Goal: Book appointment/travel/reservation

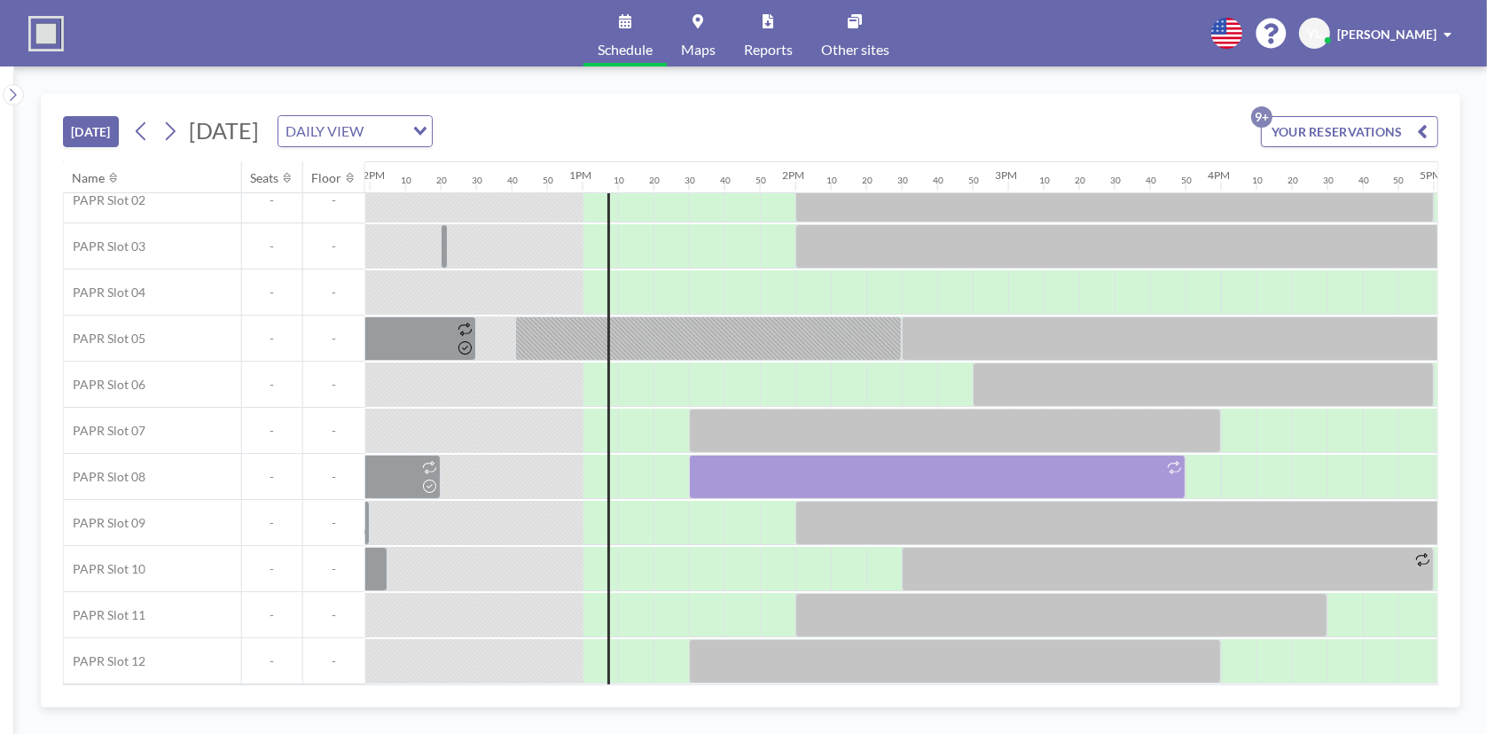
scroll to position [113, 2574]
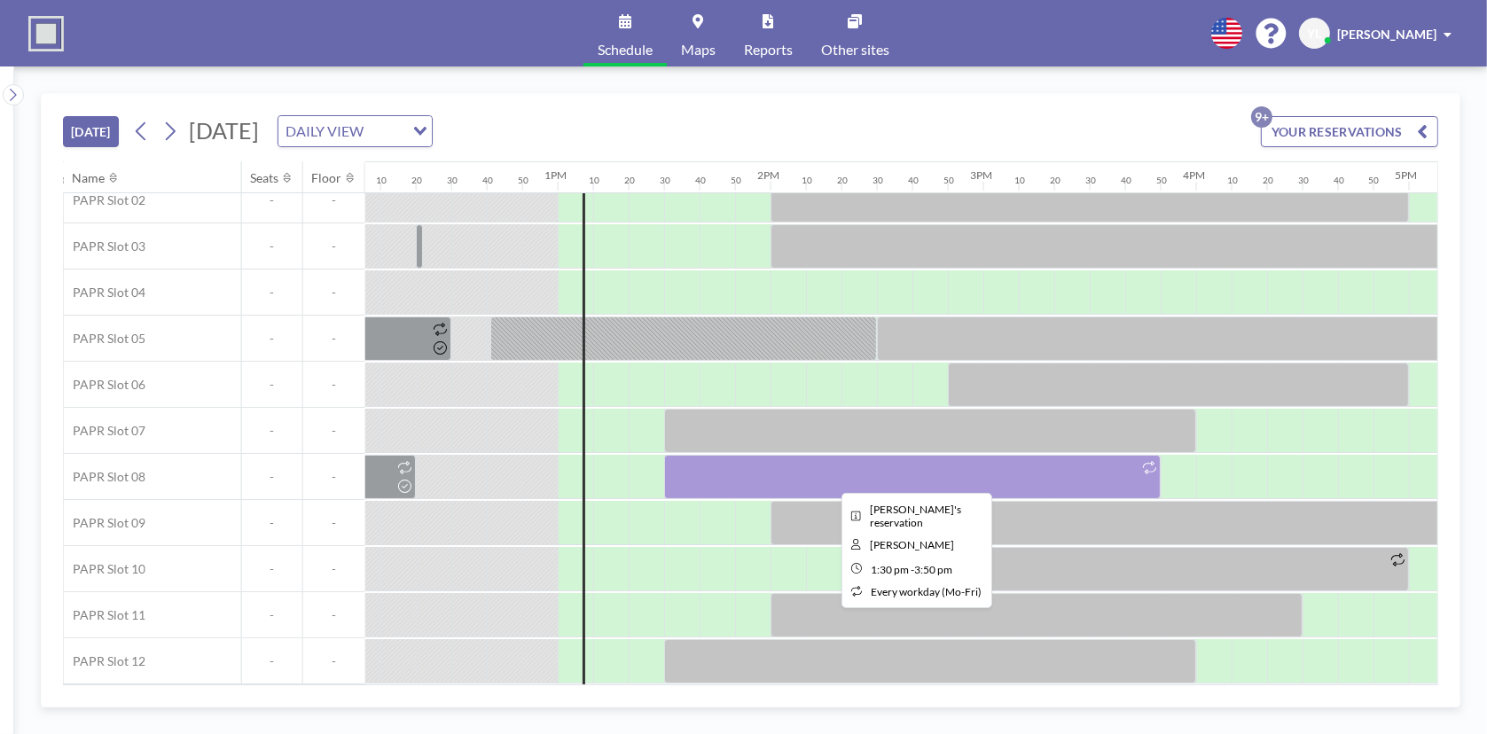
click at [927, 460] on div at bounding box center [912, 477] width 497 height 44
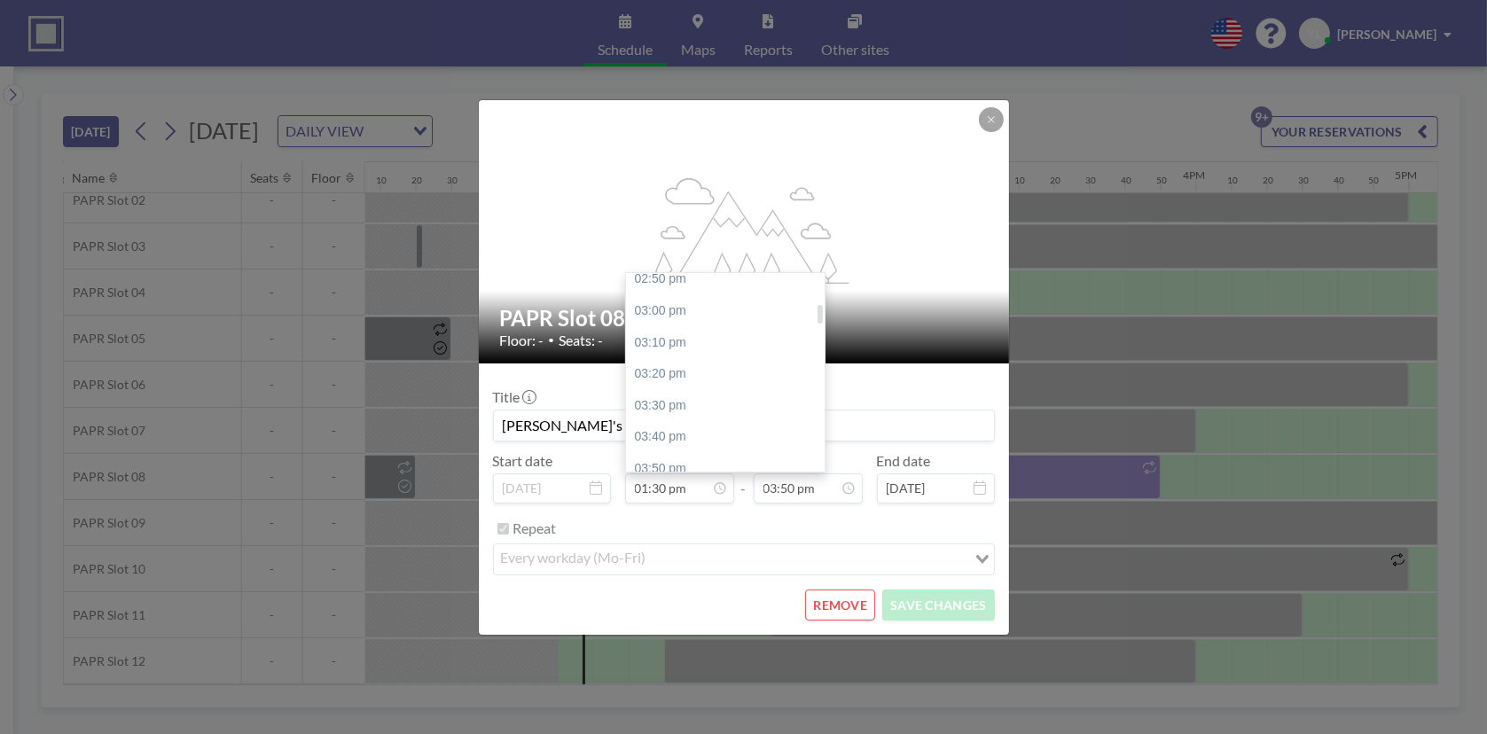
scroll to position [329, 0]
click at [681, 306] on div "03:00 pm" at bounding box center [729, 307] width 207 height 32
type input "03:00 pm"
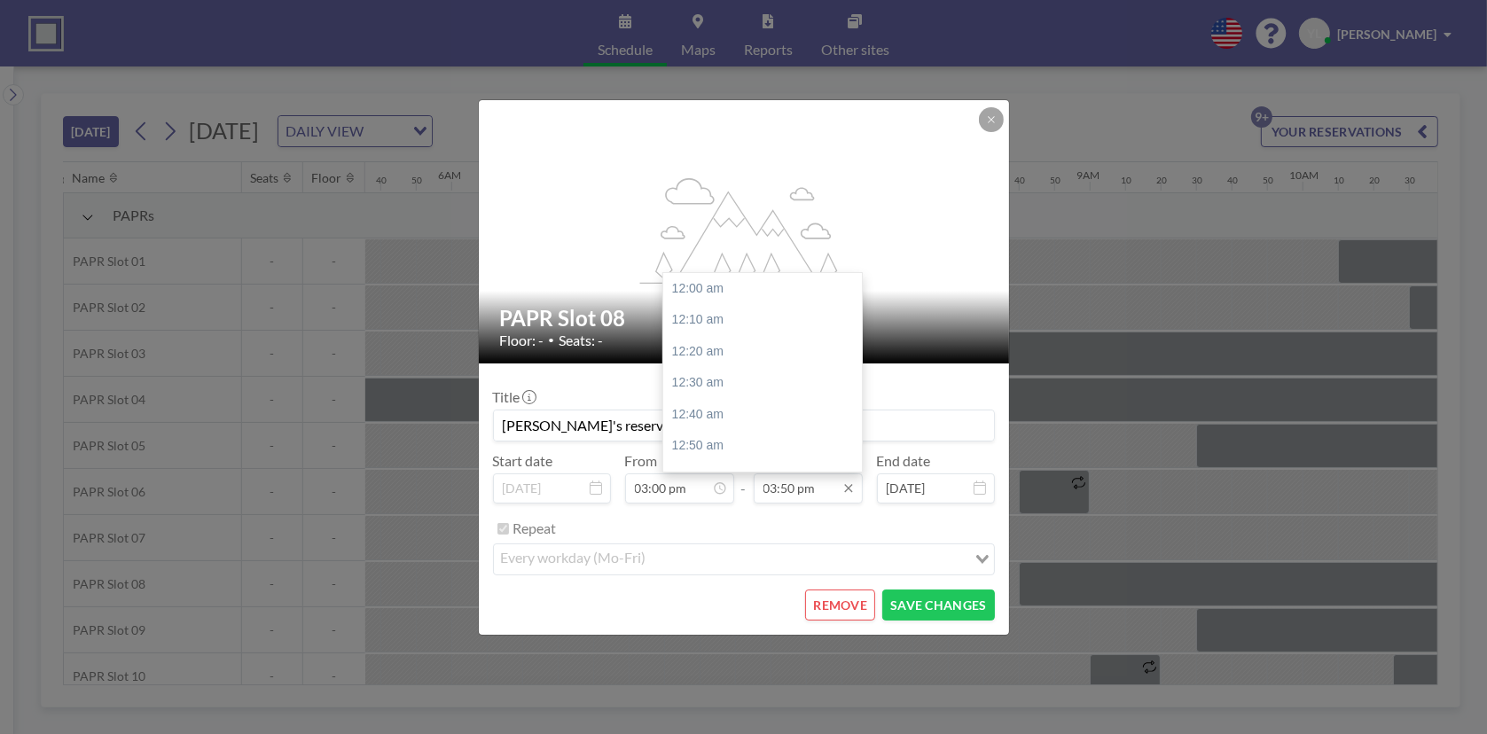
scroll to position [0, 2921]
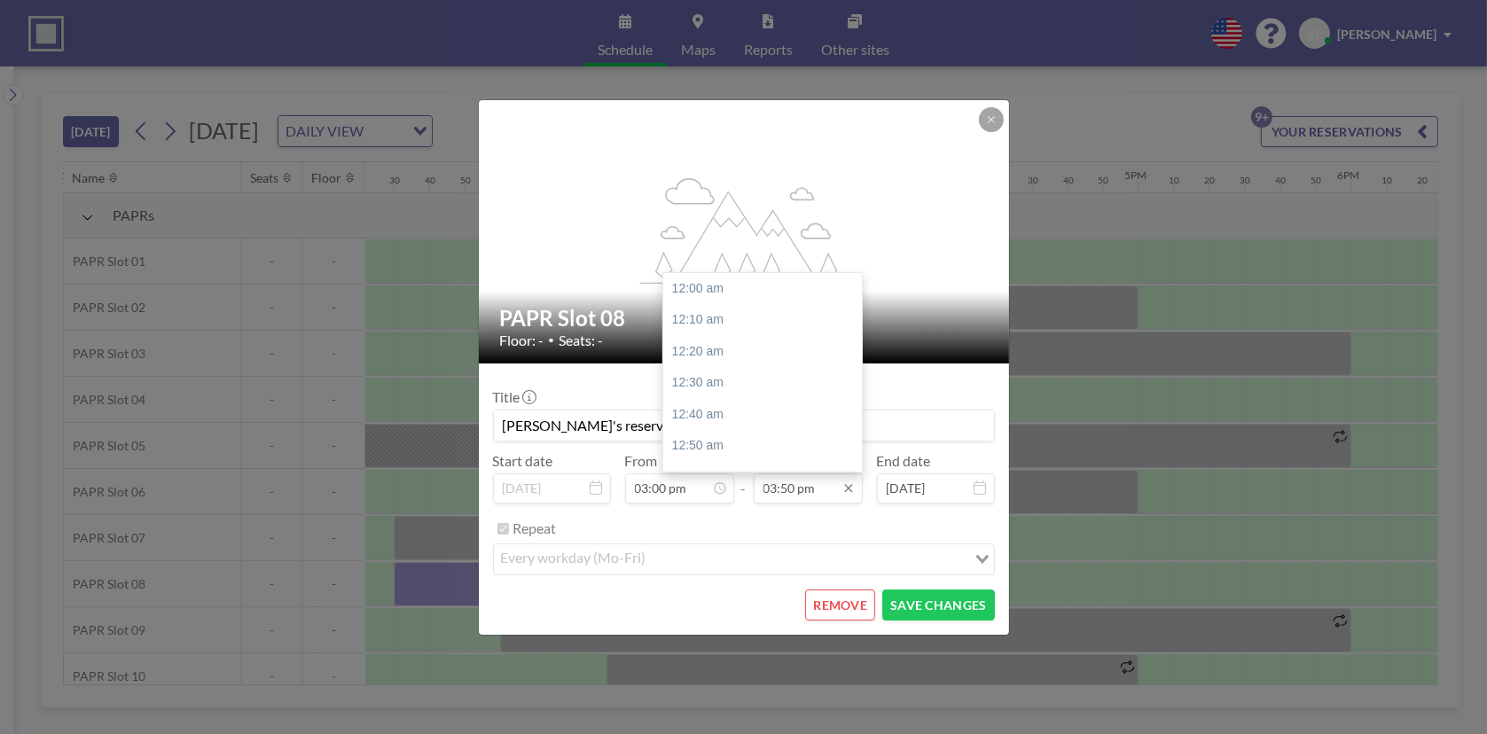
click at [818, 493] on input "03:50 pm" at bounding box center [808, 488] width 109 height 30
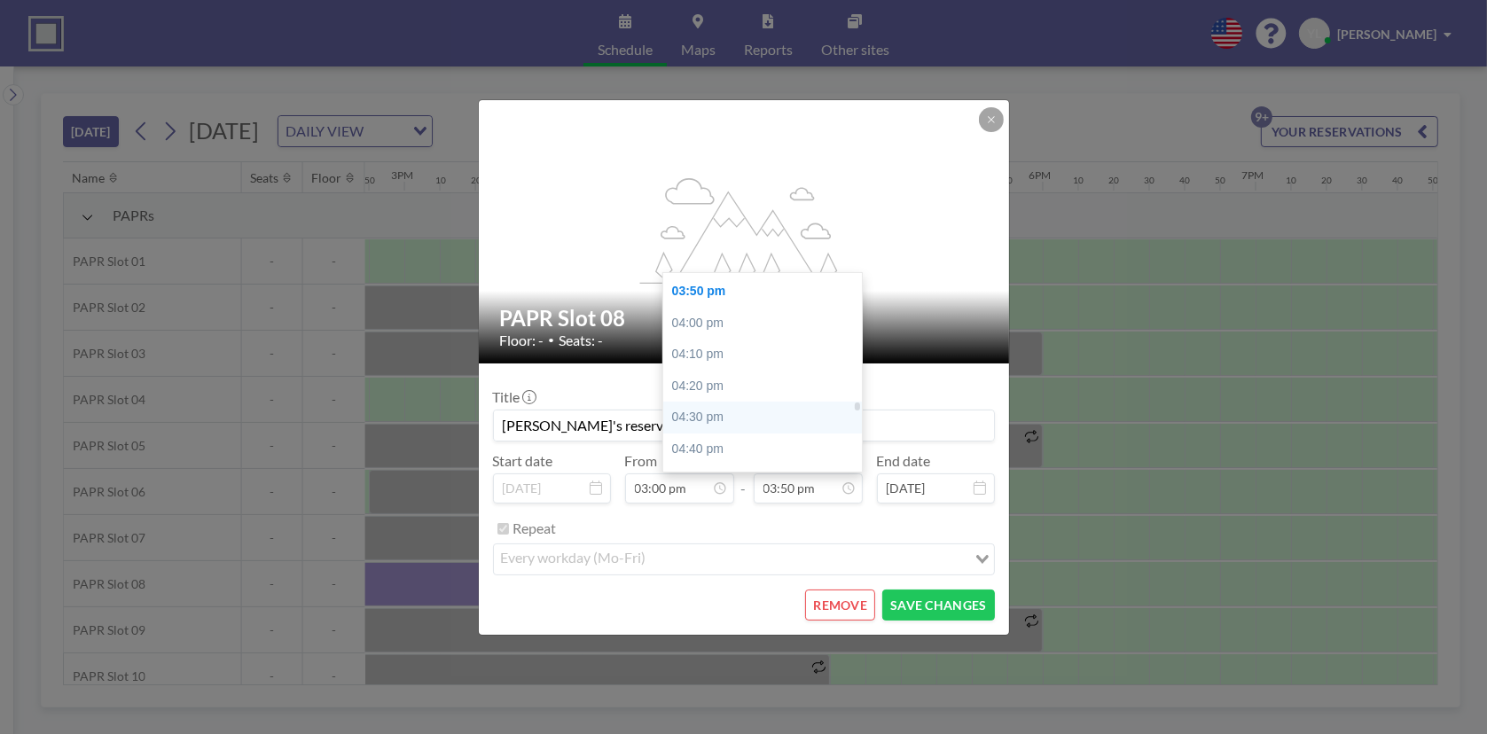
scroll to position [0, 3156]
click at [762, 325] on div "04:00 pm" at bounding box center [766, 324] width 207 height 32
type input "04:00 pm"
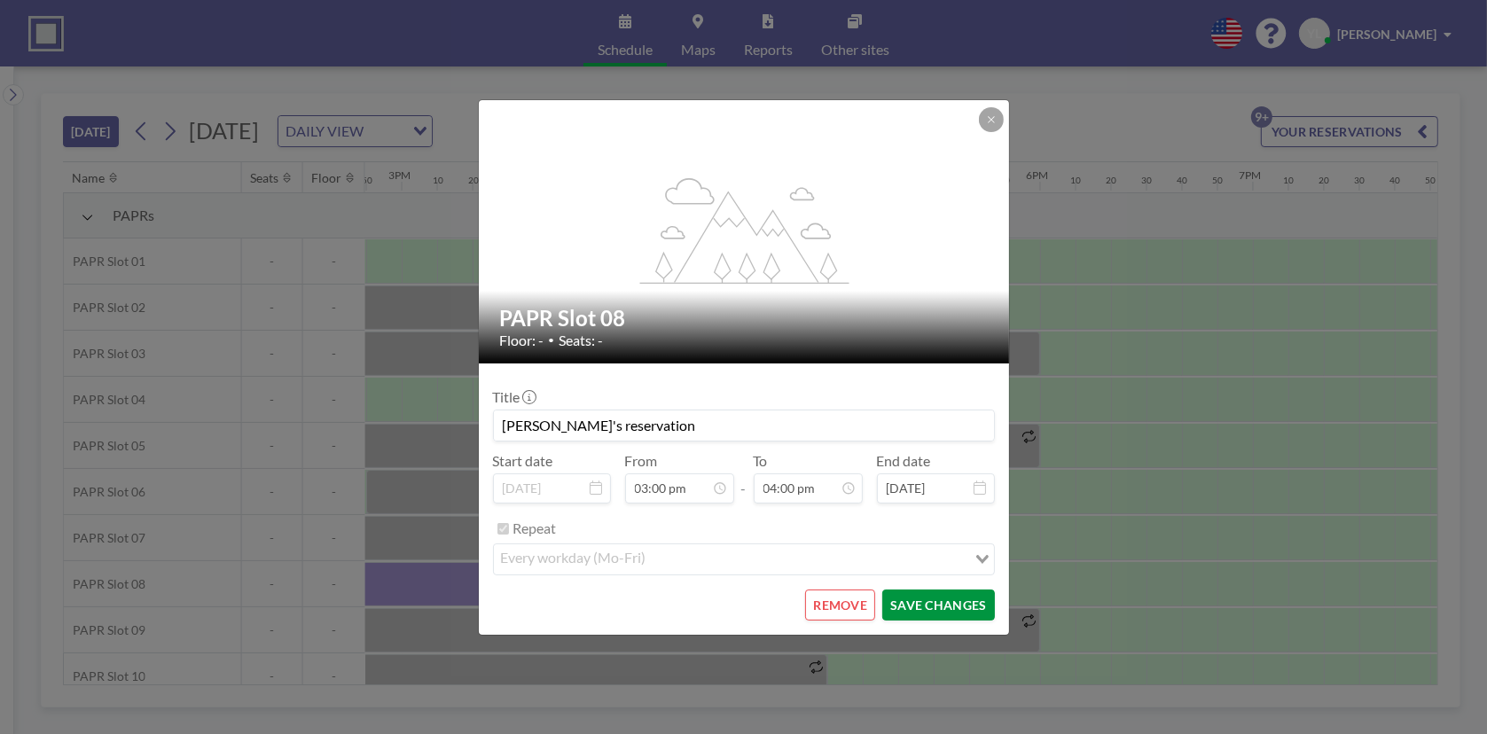
click at [975, 604] on button "SAVE CHANGES" at bounding box center [938, 605] width 112 height 31
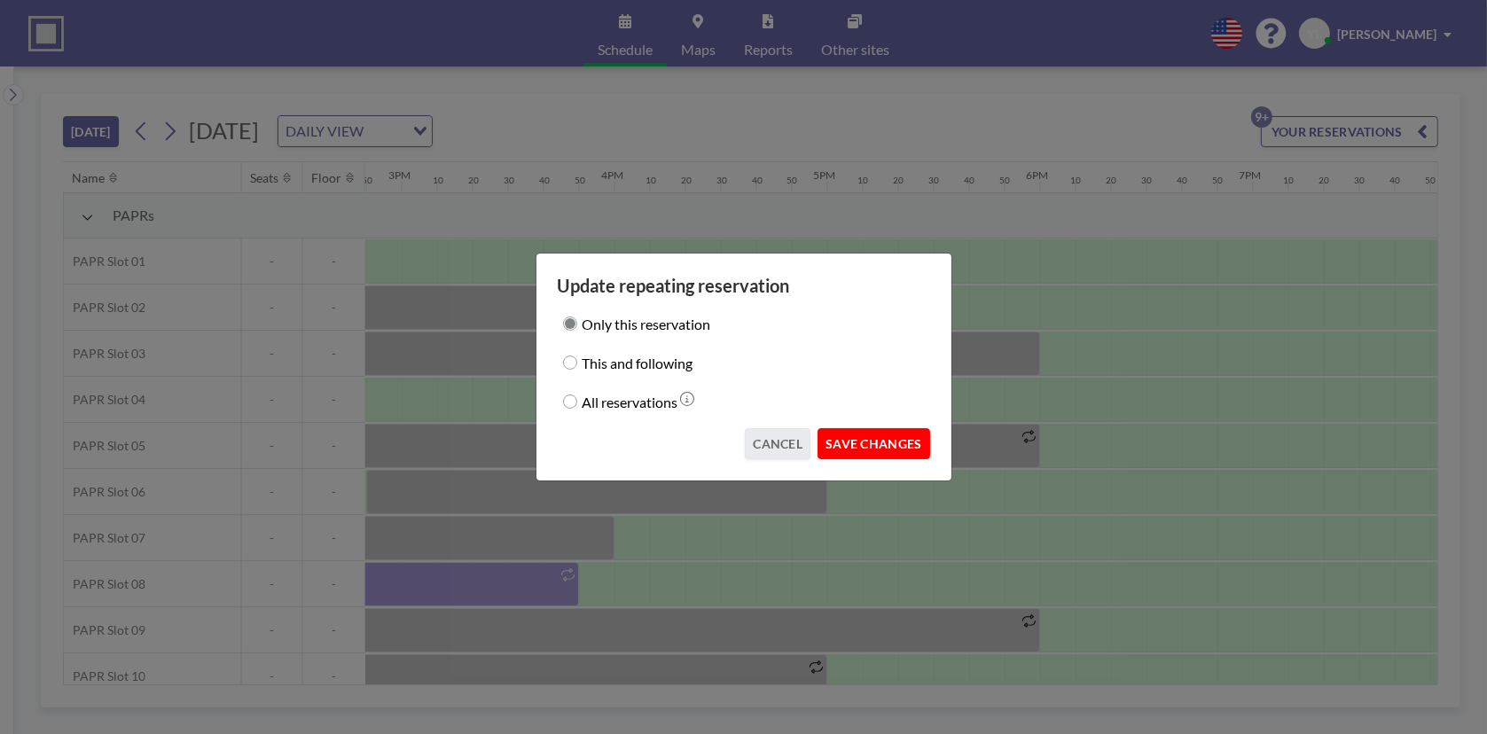
click at [872, 440] on button "SAVE CHANGES" at bounding box center [873, 443] width 112 height 31
